Goal: Information Seeking & Learning: Check status

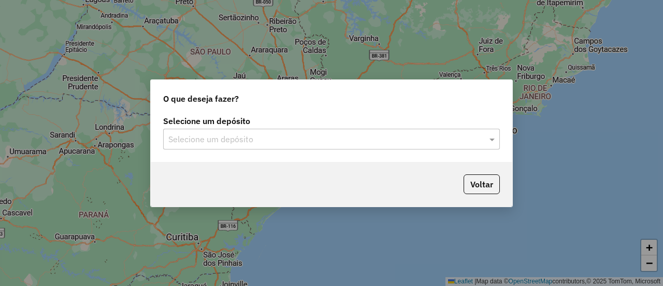
click at [484, 194] on div "Voltar" at bounding box center [332, 184] width 362 height 45
click at [484, 185] on button "Voltar" at bounding box center [482, 184] width 36 height 20
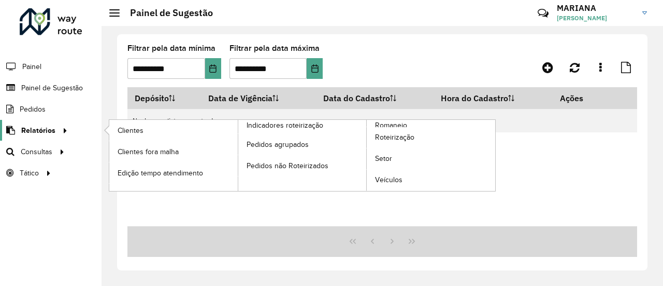
click at [62, 130] on icon at bounding box center [63, 130] width 9 height 16
click at [303, 129] on span "Indicadores roteirização" at bounding box center [287, 125] width 81 height 11
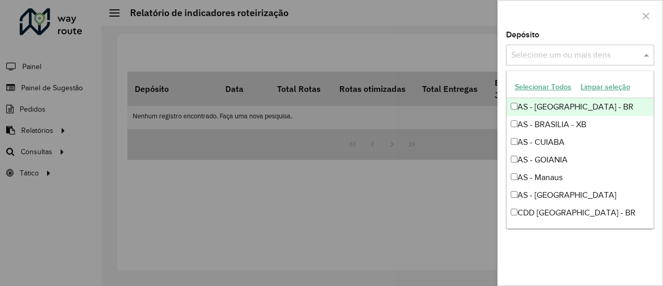
click at [567, 54] on input "text" at bounding box center [575, 55] width 133 height 12
click at [64, 132] on div at bounding box center [331, 143] width 663 height 286
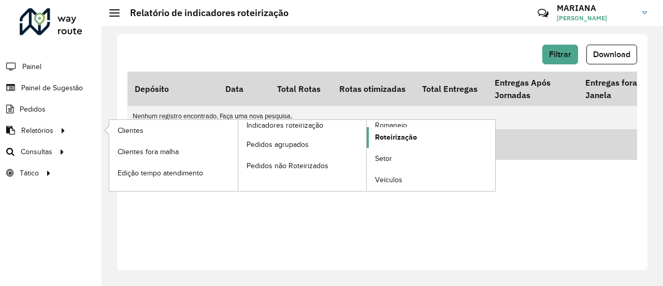
click at [406, 133] on span "Roteirização" at bounding box center [396, 137] width 42 height 11
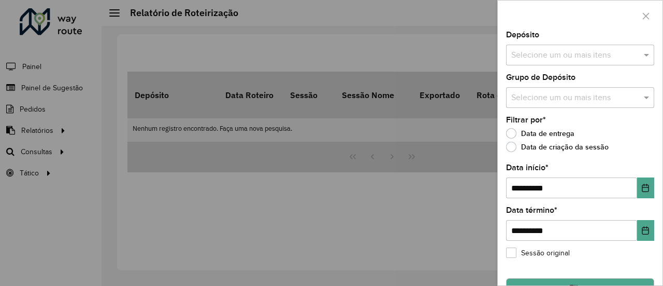
click at [558, 61] on input "text" at bounding box center [575, 55] width 133 height 12
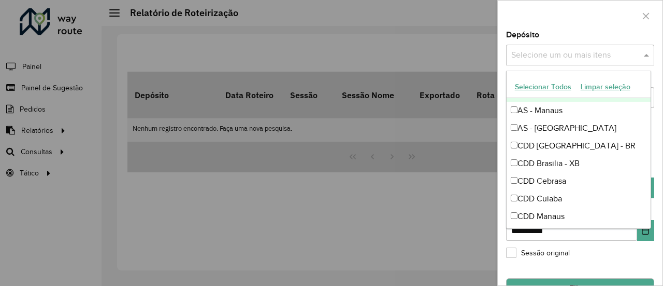
scroll to position [67, 0]
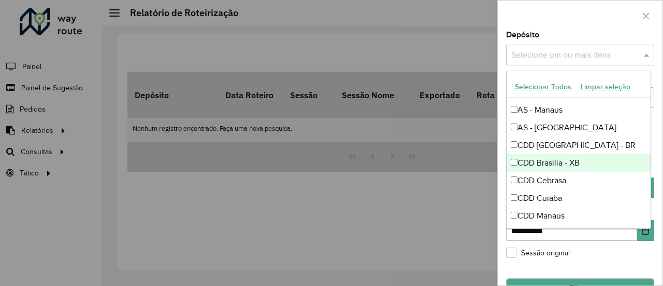
click at [550, 164] on div "CDD Brasilia - XB" at bounding box center [579, 163] width 145 height 18
click at [472, 174] on div at bounding box center [331, 143] width 663 height 286
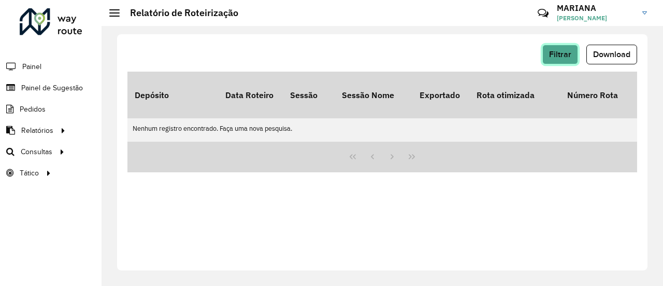
click at [572, 56] on button "Filtrar" at bounding box center [561, 55] width 36 height 20
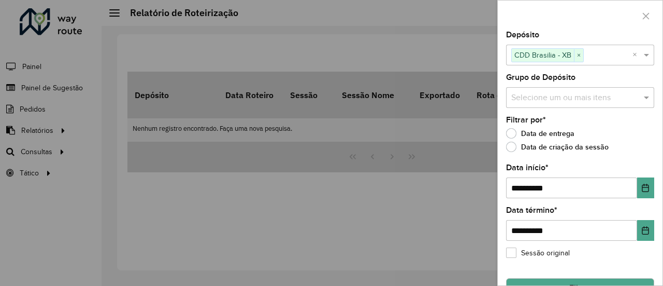
scroll to position [24, 0]
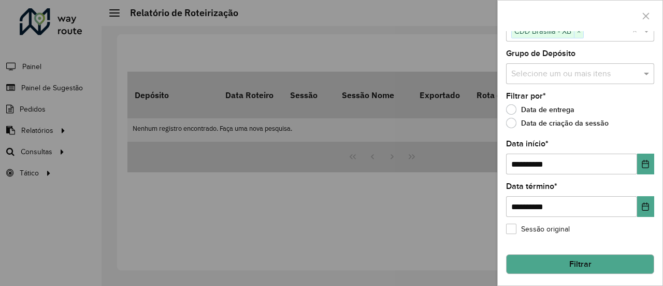
click at [560, 264] on button "Filtrar" at bounding box center [580, 264] width 148 height 20
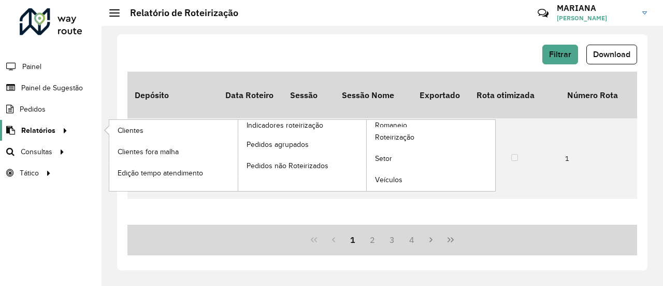
scroll to position [0, 1425]
